Goal: Transaction & Acquisition: Purchase product/service

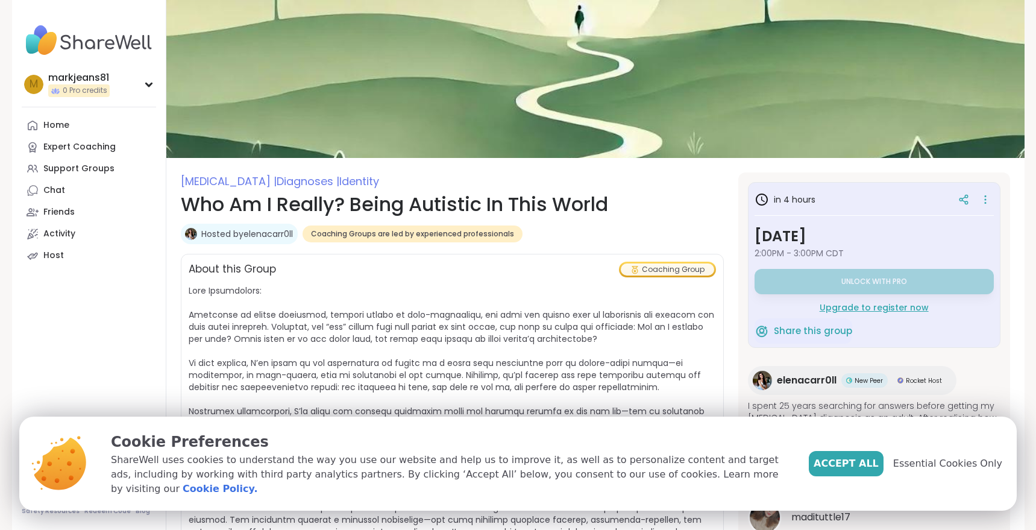
click at [664, 218] on h1 "Who Am I Really? Being Autistic In This World" at bounding box center [452, 204] width 543 height 29
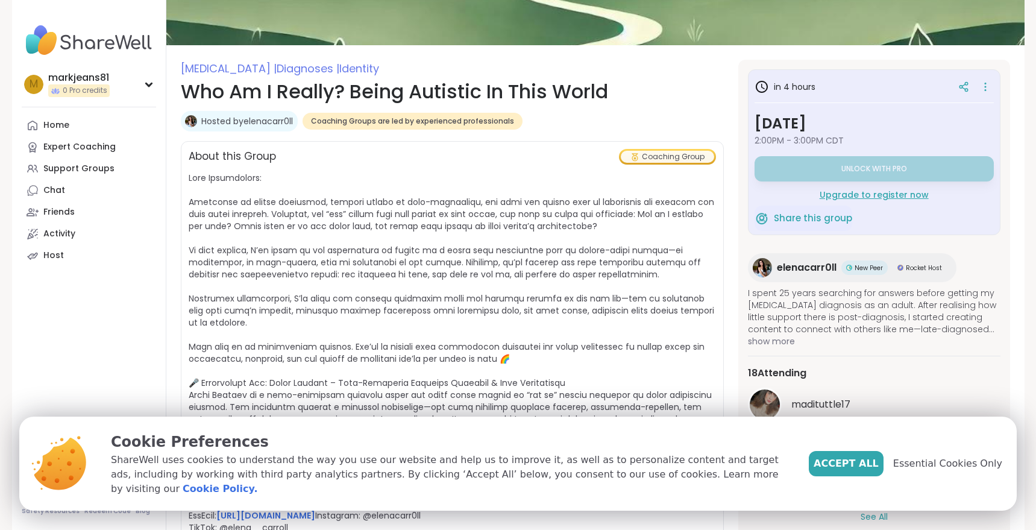
scroll to position [121, 0]
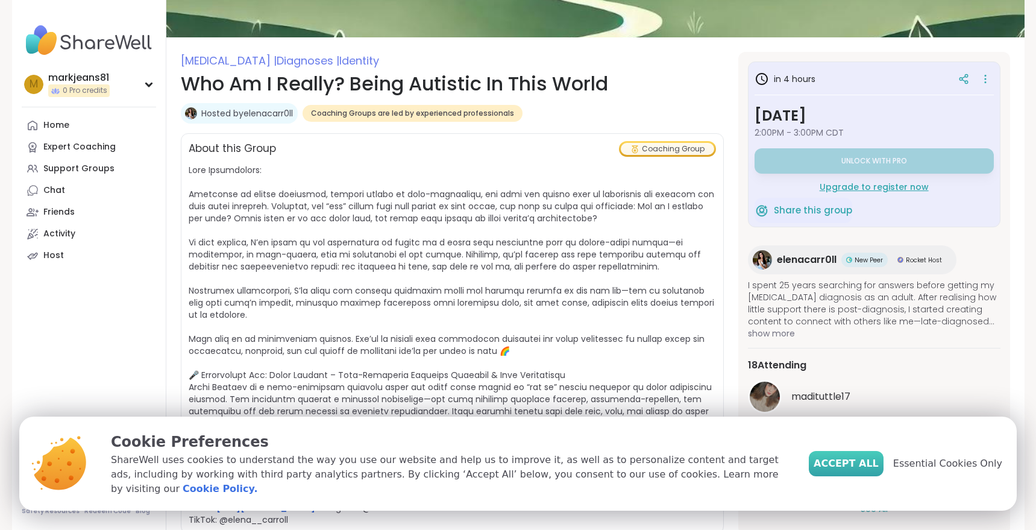
click at [860, 468] on span "Accept All" at bounding box center [846, 463] width 65 height 14
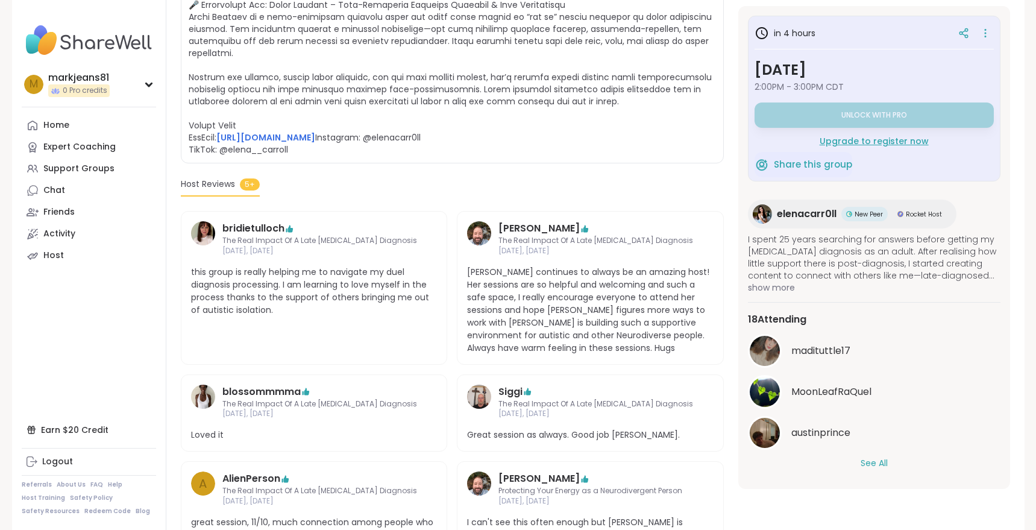
scroll to position [543, 0]
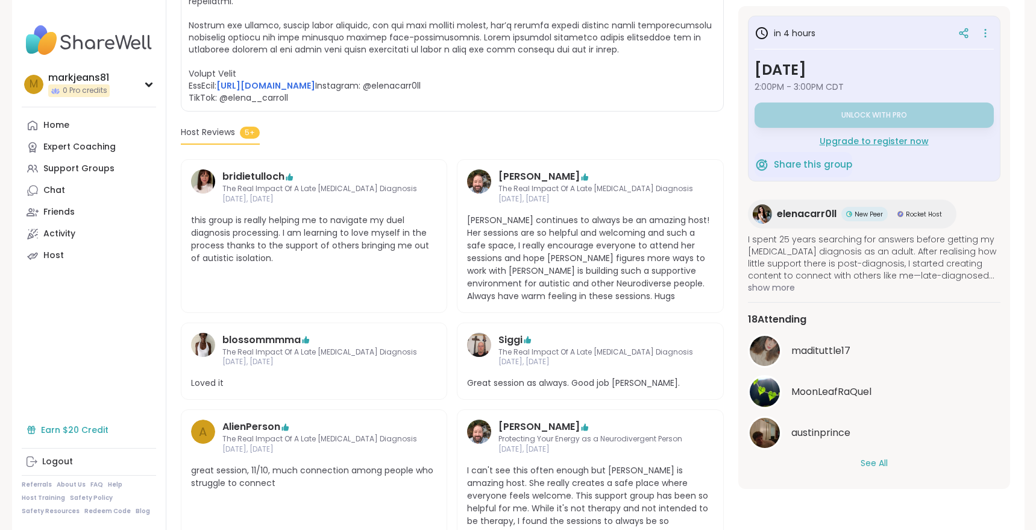
click at [68, 426] on div "Earn $20 Credit" at bounding box center [89, 430] width 134 height 22
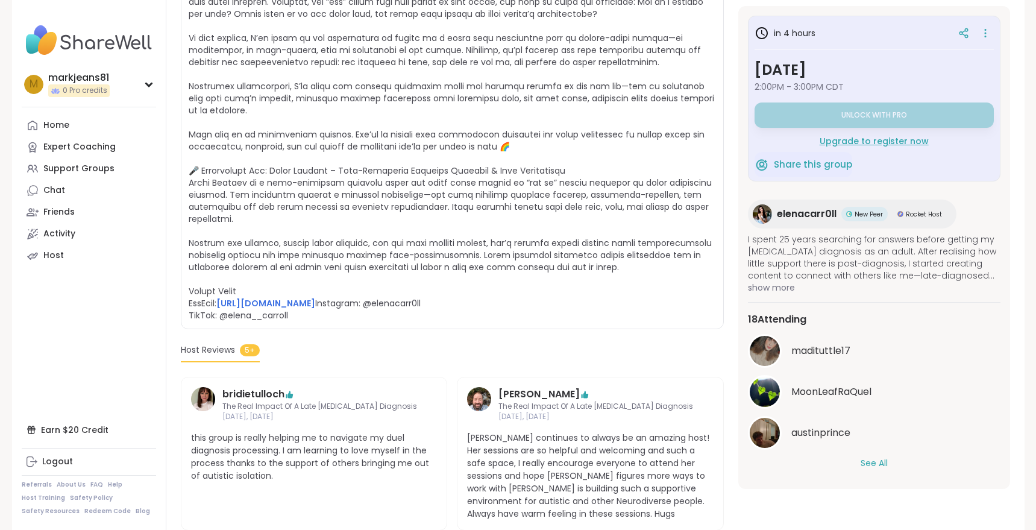
scroll to position [64, 0]
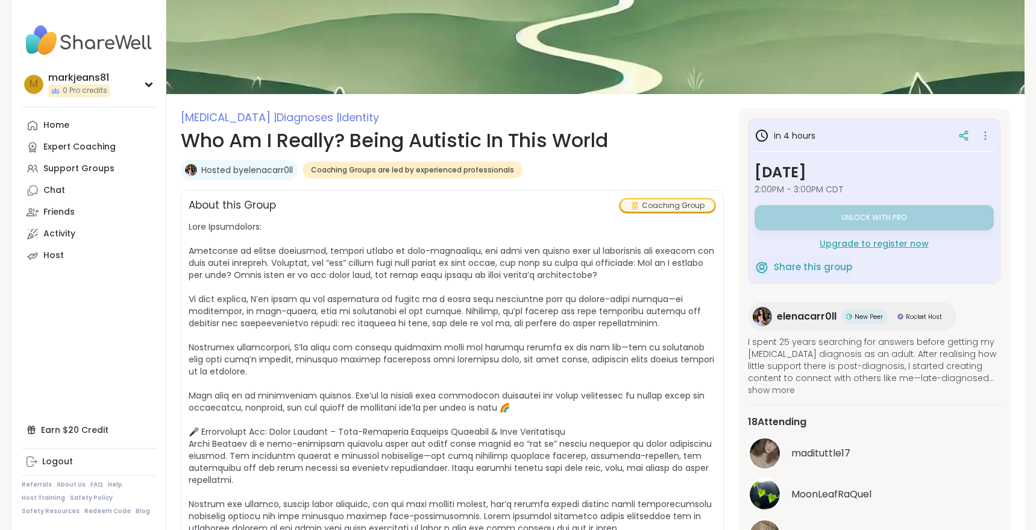
click at [869, 248] on div "Upgrade to register now" at bounding box center [874, 244] width 239 height 12
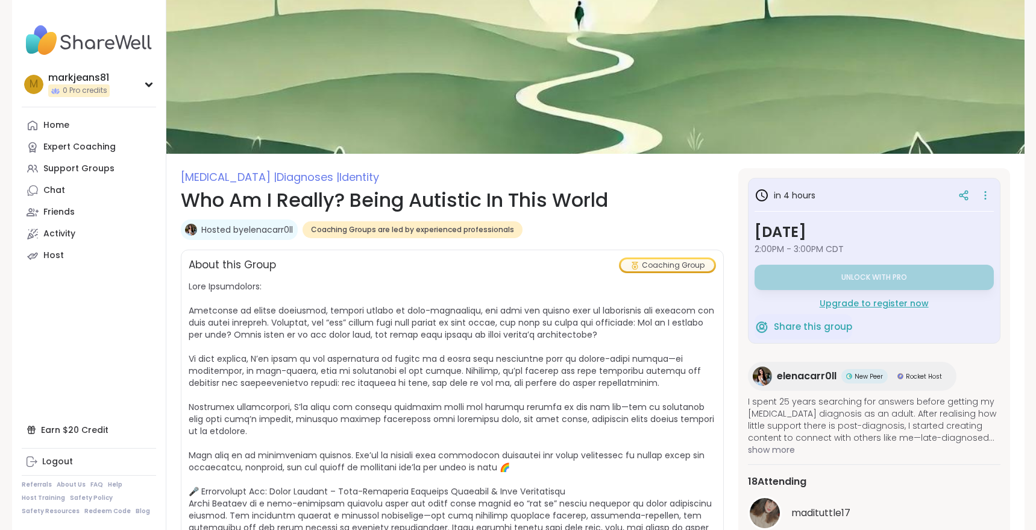
scroll to position [0, 0]
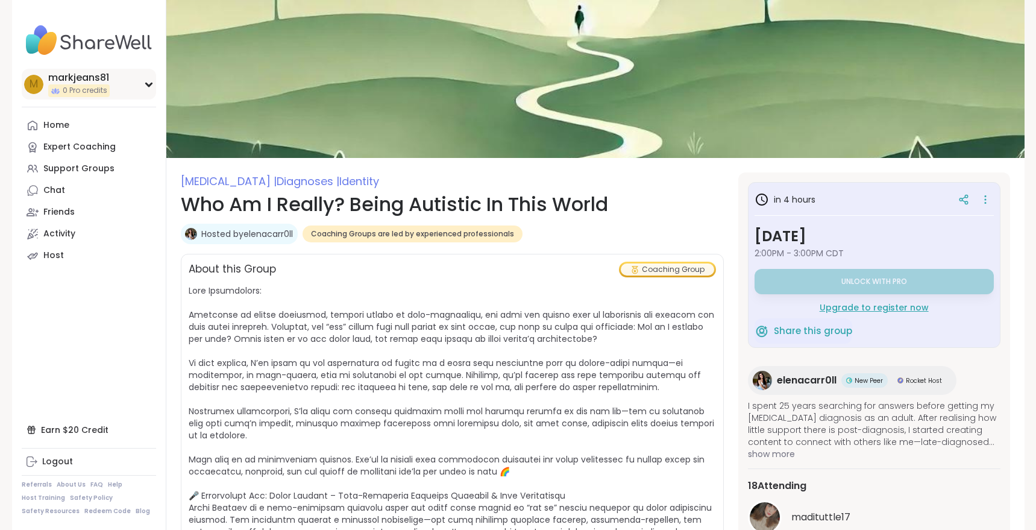
click at [149, 84] on icon at bounding box center [148, 84] width 5 height 3
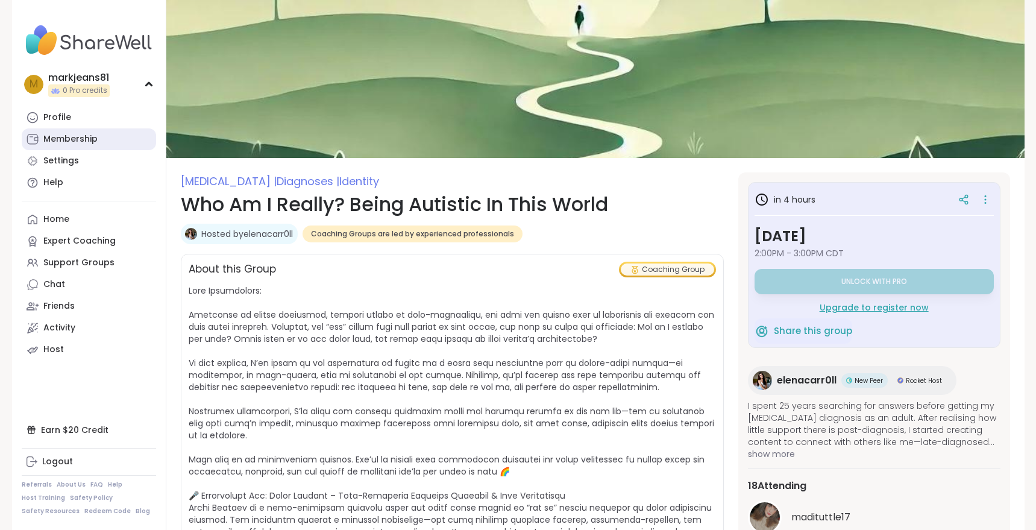
click at [56, 139] on div "Membership" at bounding box center [70, 139] width 54 height 12
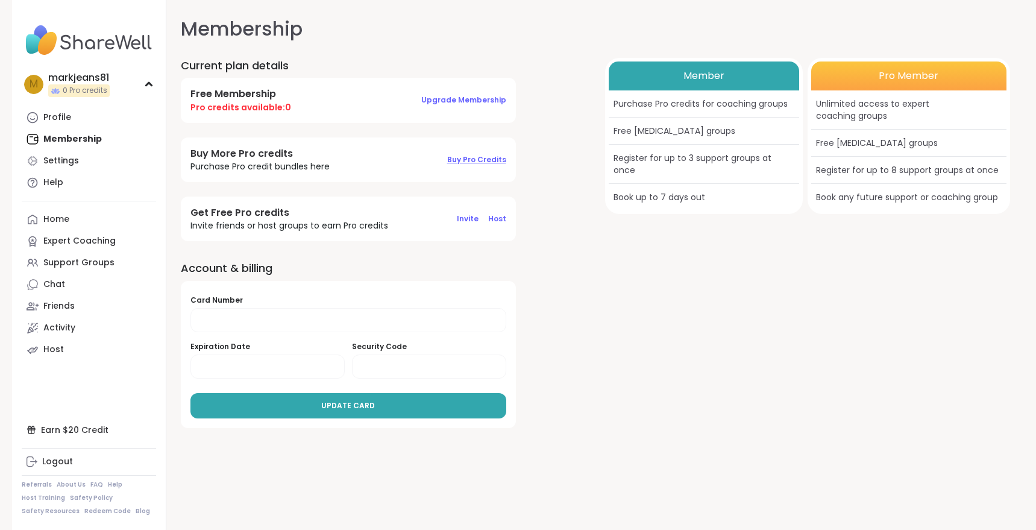
click at [470, 156] on span "Buy Pro Credits" at bounding box center [476, 159] width 59 height 10
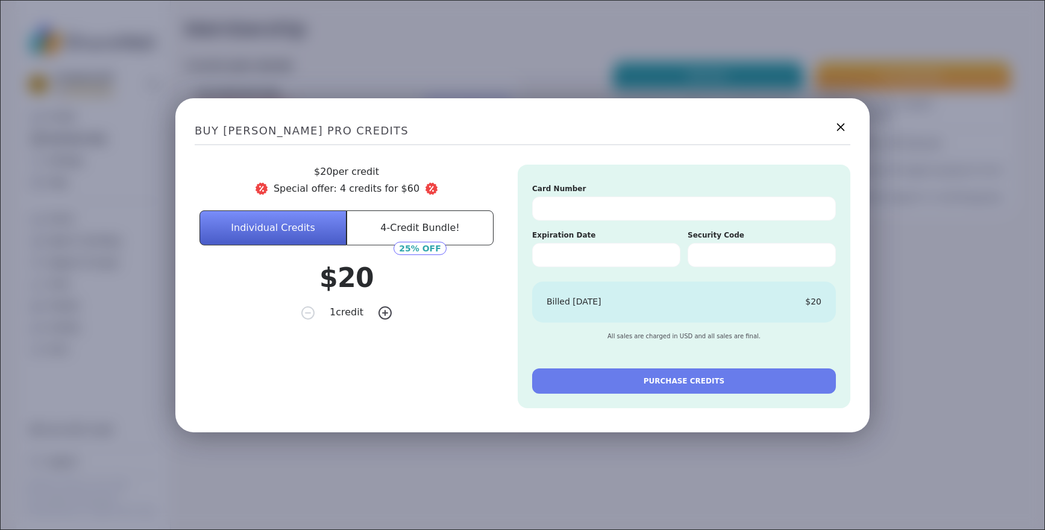
click at [833, 128] on icon at bounding box center [840, 126] width 15 height 15
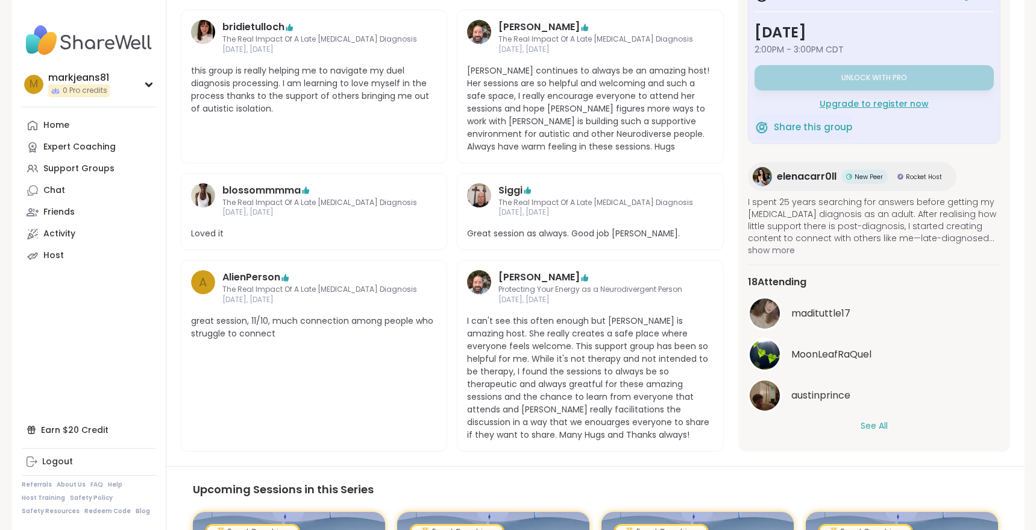
scroll to position [365, 0]
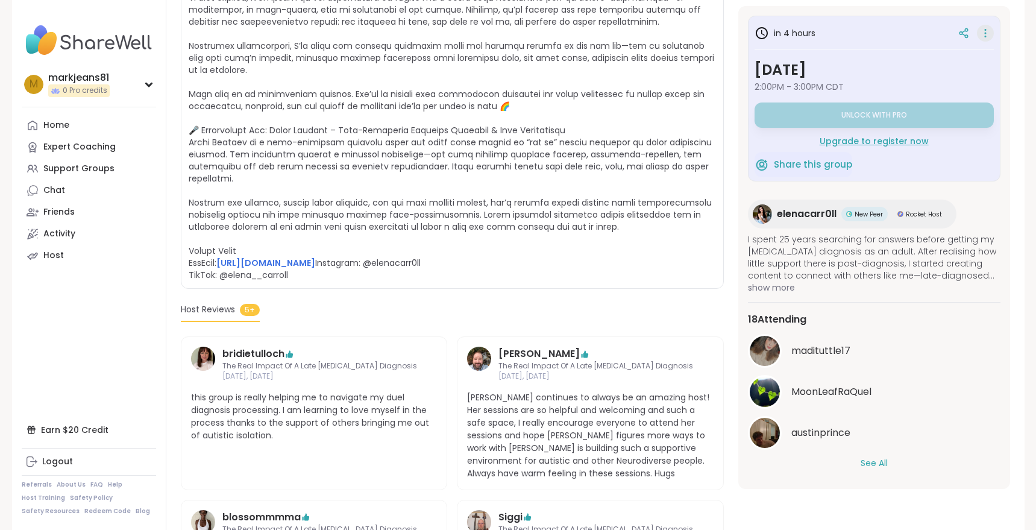
click at [980, 33] on icon at bounding box center [986, 33] width 12 height 17
click at [556, 141] on span "[URL][DOMAIN_NAME] Instagram: @elenacarr0ll TikTok: @elena__carroll" at bounding box center [452, 100] width 526 height 362
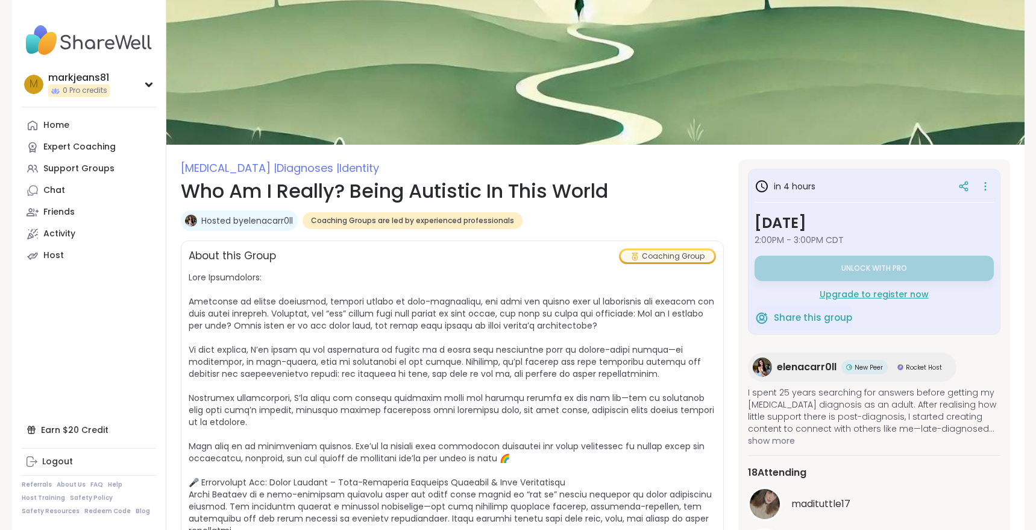
scroll to position [4, 0]
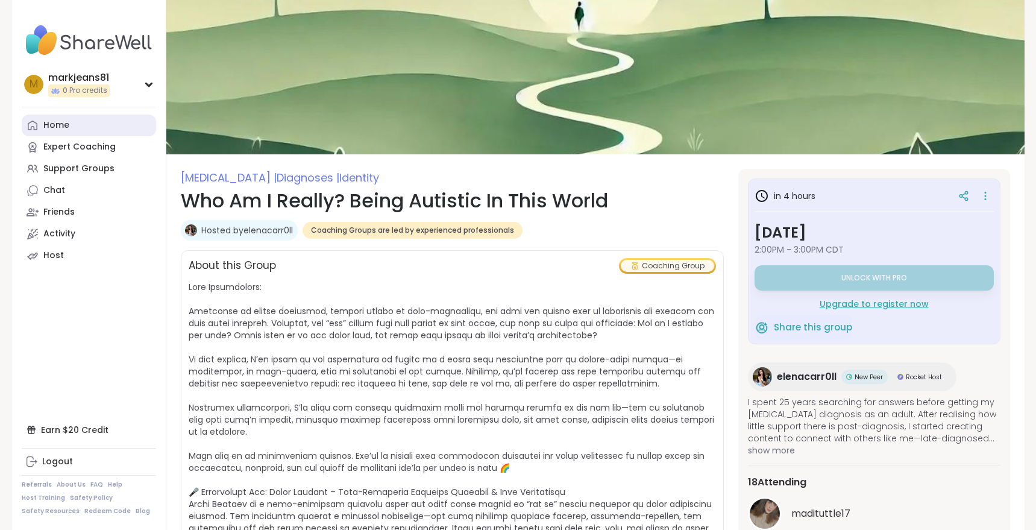
click at [40, 122] on link "Home" at bounding box center [89, 126] width 134 height 22
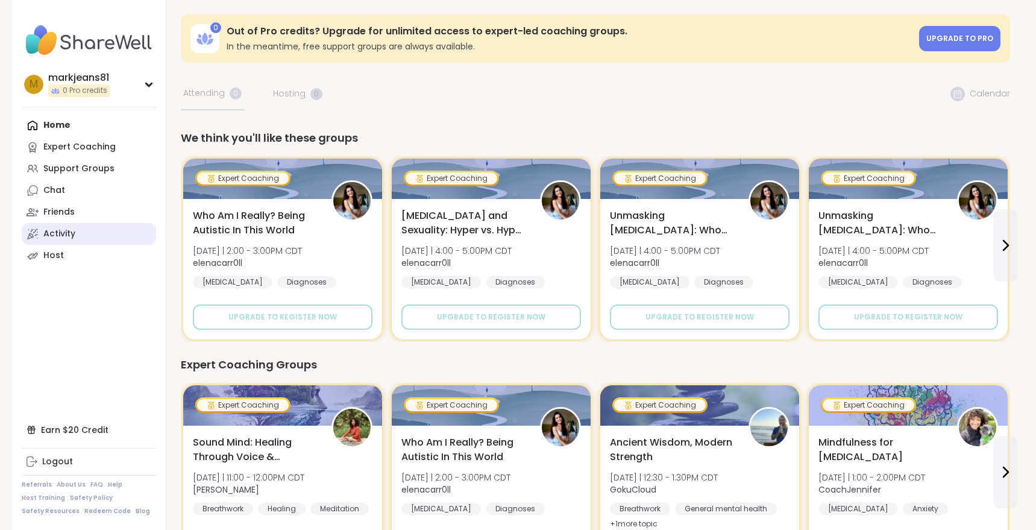
click at [66, 231] on div "Activity" at bounding box center [59, 234] width 32 height 12
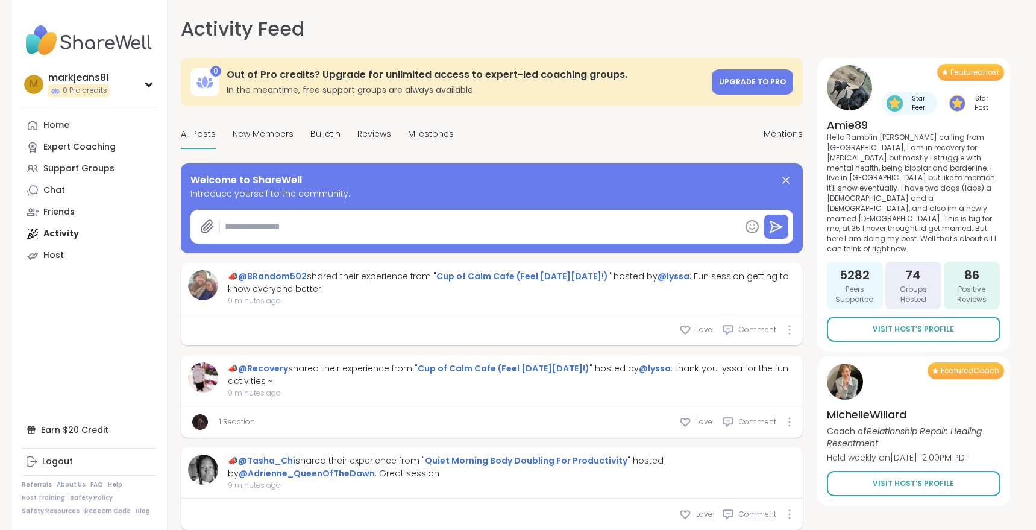
type textarea "*"
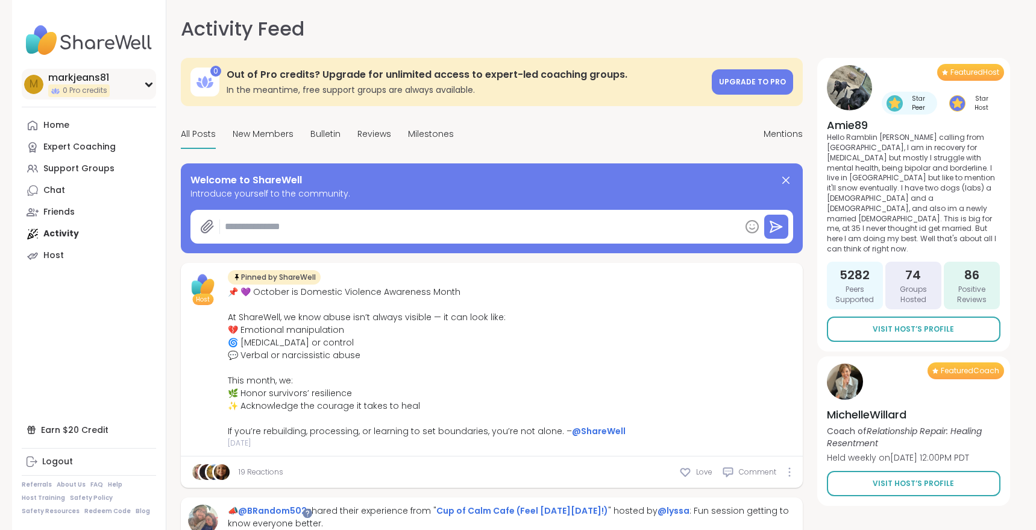
click at [62, 81] on div "markjeans81" at bounding box center [78, 77] width 61 height 13
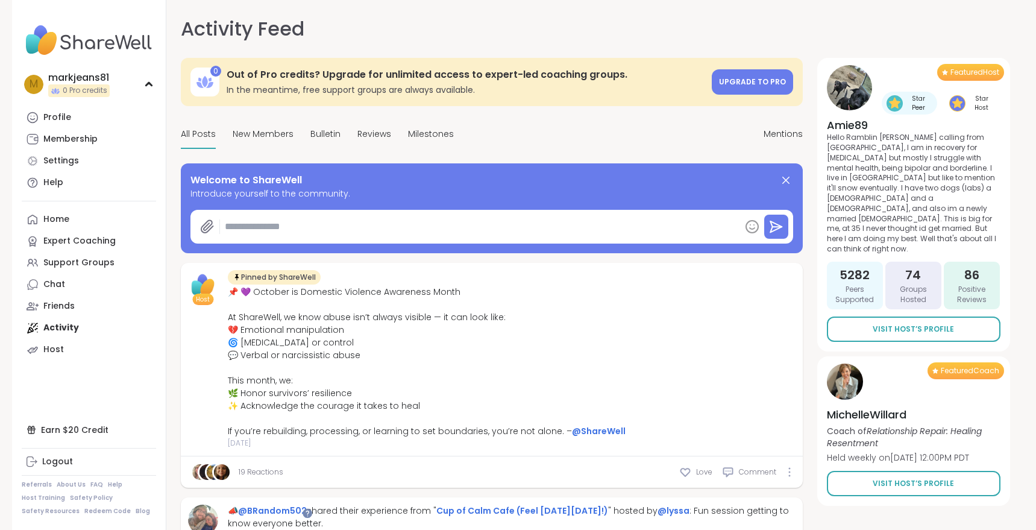
click at [846, 86] on img at bounding box center [849, 87] width 45 height 45
click at [912, 324] on span "Visit Host’s Profile" at bounding box center [913, 329] width 81 height 11
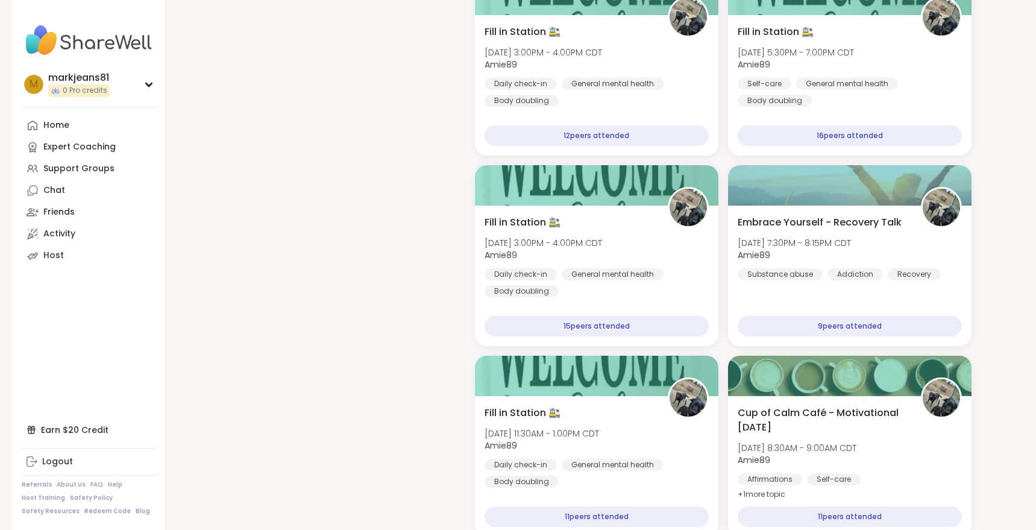
scroll to position [1206, 0]
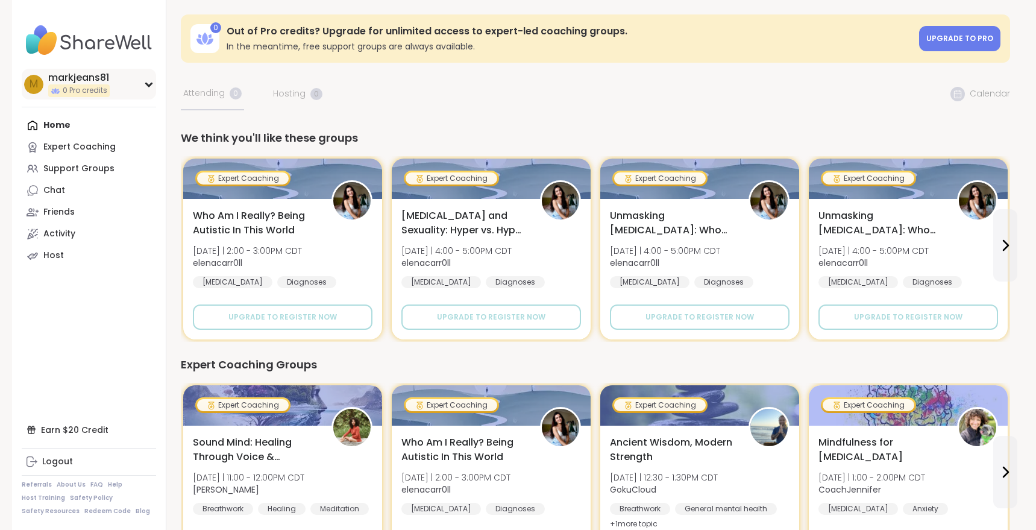
click at [48, 82] on div "markjeans81" at bounding box center [78, 77] width 61 height 13
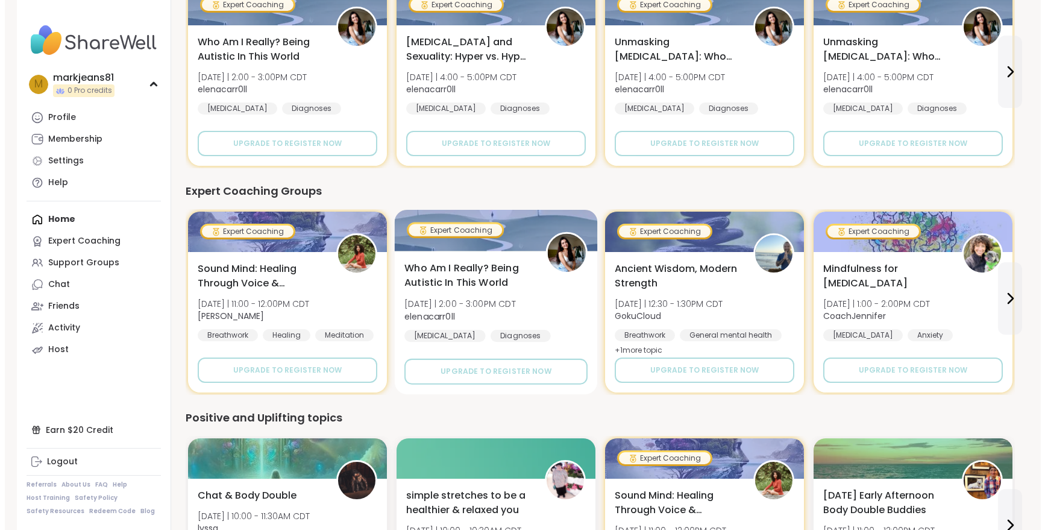
scroll to position [121, 0]
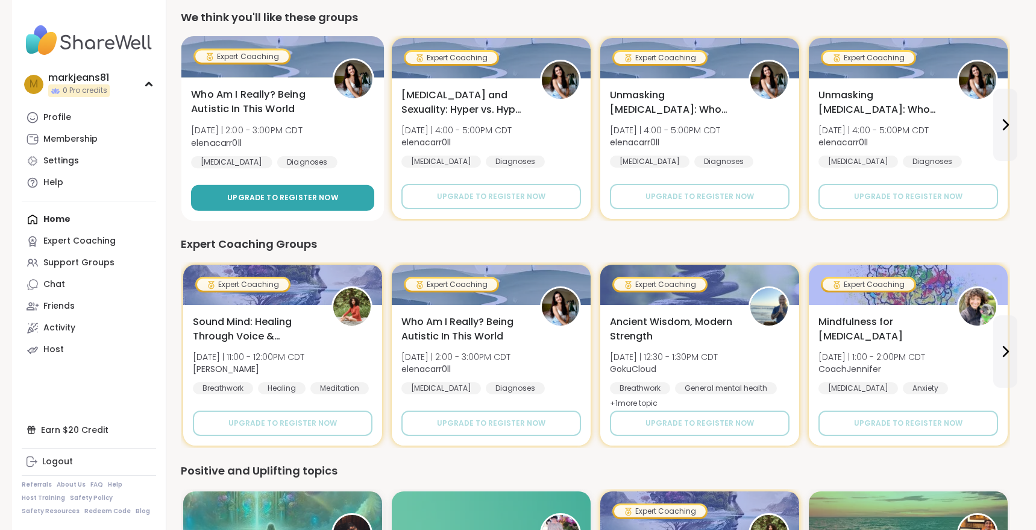
click at [291, 199] on span "Upgrade to register now" at bounding box center [282, 197] width 111 height 11
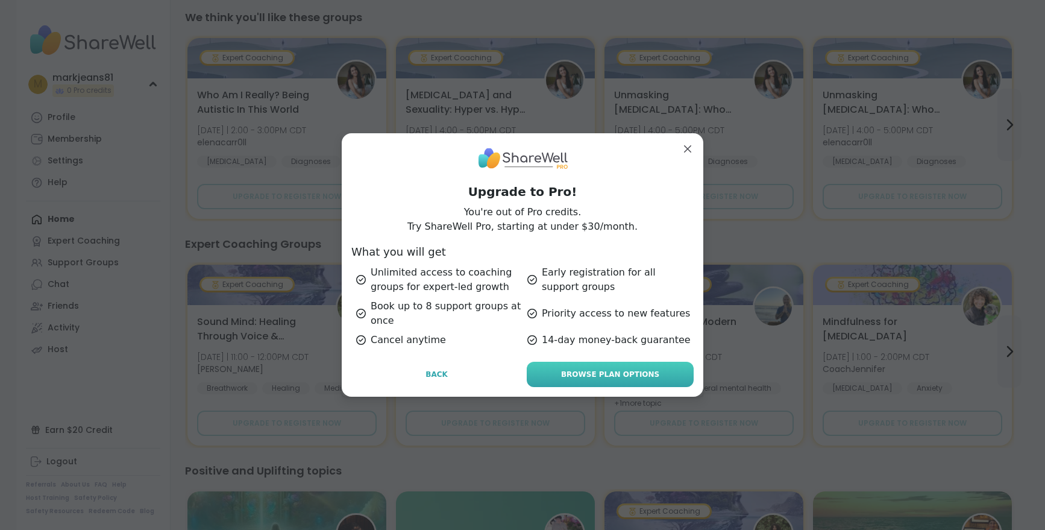
click at [601, 382] on link "Browse Plan Options" at bounding box center [610, 374] width 167 height 25
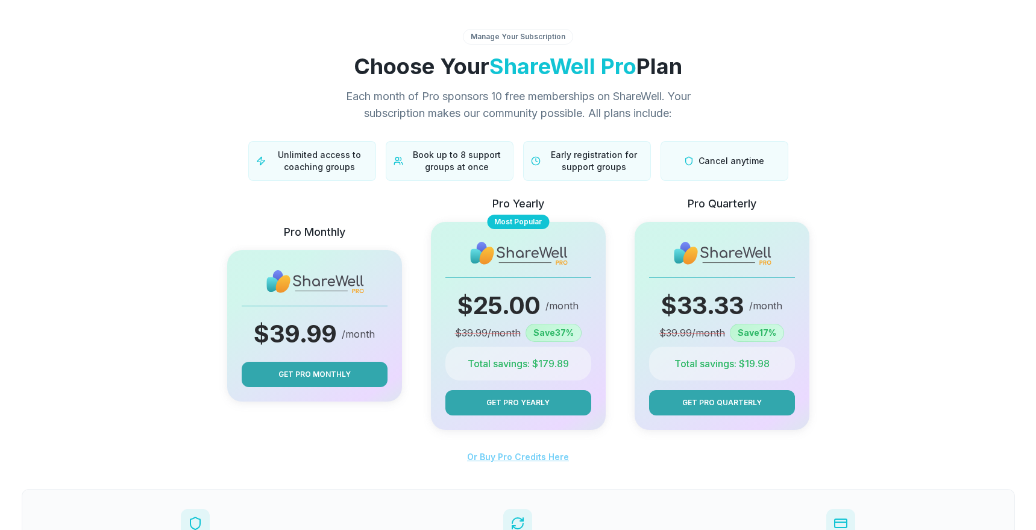
click at [497, 455] on span "Or Buy Pro Credits Here" at bounding box center [518, 457] width 102 height 10
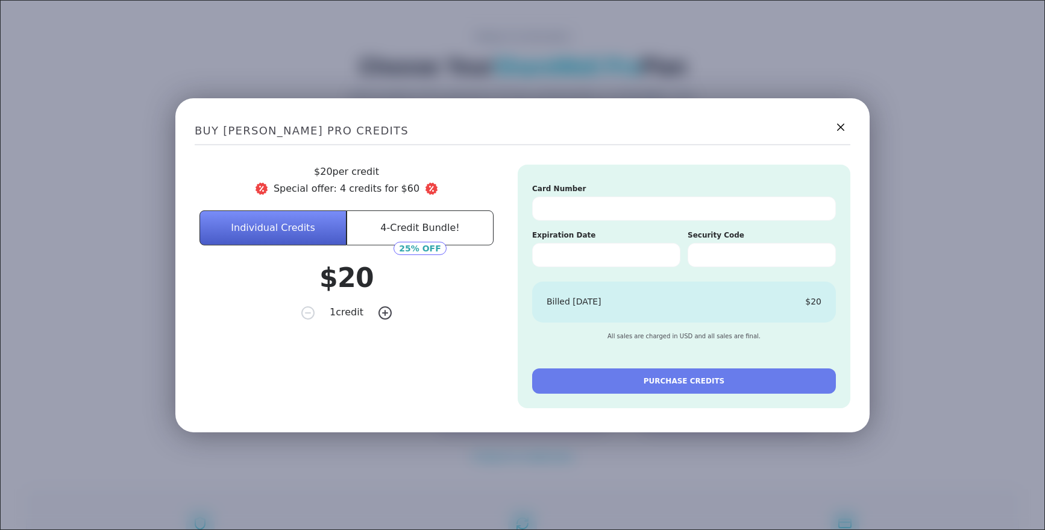
click at [452, 219] on button "4-Credit Bundle!" at bounding box center [420, 227] width 147 height 35
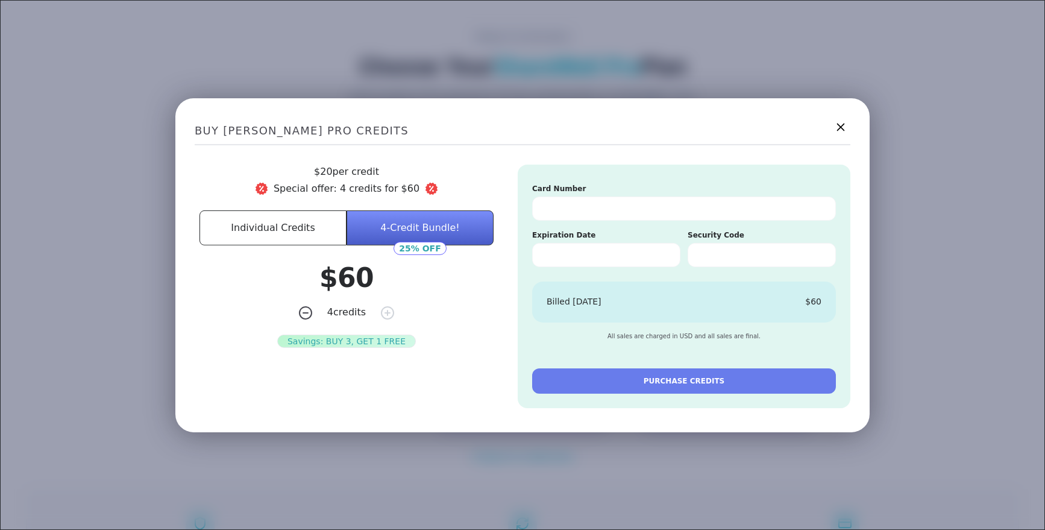
click at [837, 124] on icon at bounding box center [840, 126] width 15 height 15
